Goal: Transaction & Acquisition: Purchase product/service

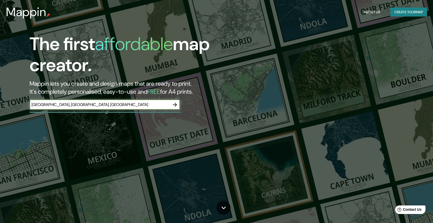
type input "[GEOGRAPHIC_DATA], [GEOGRAPHIC_DATA], [GEOGRAPHIC_DATA]"
click at [173, 106] on icon "button" at bounding box center [175, 105] width 6 height 6
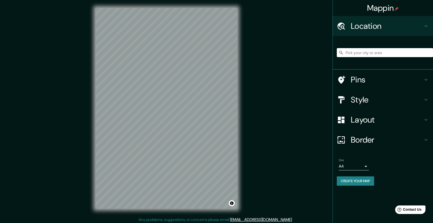
click at [363, 54] on input "Pick your city or area" at bounding box center [384, 52] width 96 height 9
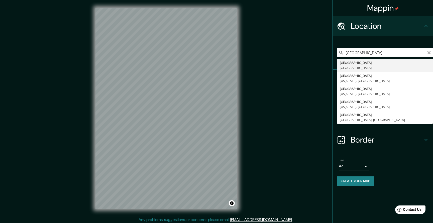
type input "[GEOGRAPHIC_DATA], [GEOGRAPHIC_DATA]"
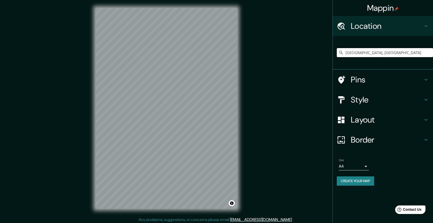
click at [421, 99] on h4 "Style" at bounding box center [386, 100] width 72 height 10
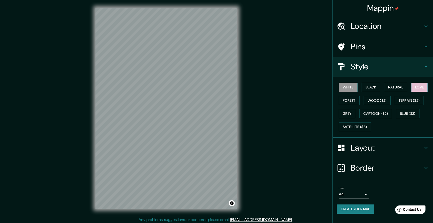
click at [419, 86] on button "Love" at bounding box center [419, 87] width 17 height 9
click at [352, 86] on button "White" at bounding box center [347, 87] width 19 height 9
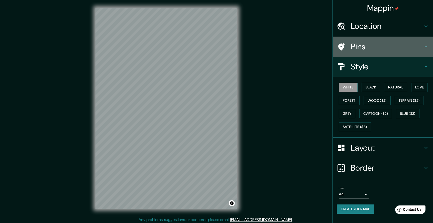
click at [422, 48] on h4 "Pins" at bounding box center [386, 47] width 72 height 10
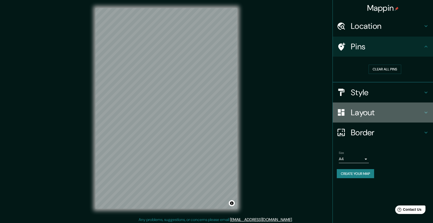
click at [424, 112] on icon at bounding box center [426, 112] width 6 height 6
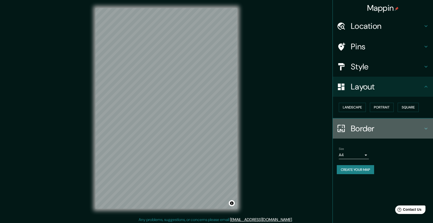
click at [423, 127] on icon at bounding box center [426, 128] width 6 height 6
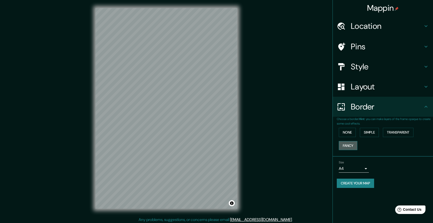
click at [354, 143] on button "Fancy" at bounding box center [347, 145] width 19 height 9
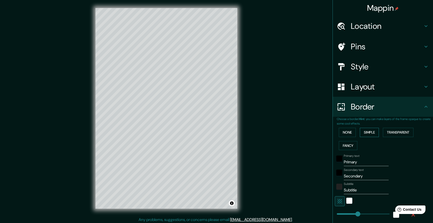
click at [371, 131] on button "Simple" at bounding box center [368, 132] width 19 height 9
click at [349, 131] on button "None" at bounding box center [346, 132] width 17 height 9
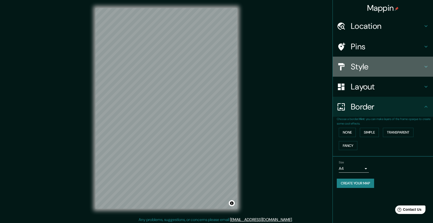
click at [424, 65] on icon at bounding box center [426, 67] width 6 height 6
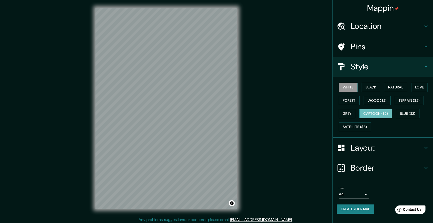
click at [377, 114] on button "Cartoon ($2)" at bounding box center [375, 113] width 33 height 9
